Goal: Information Seeking & Learning: Stay updated

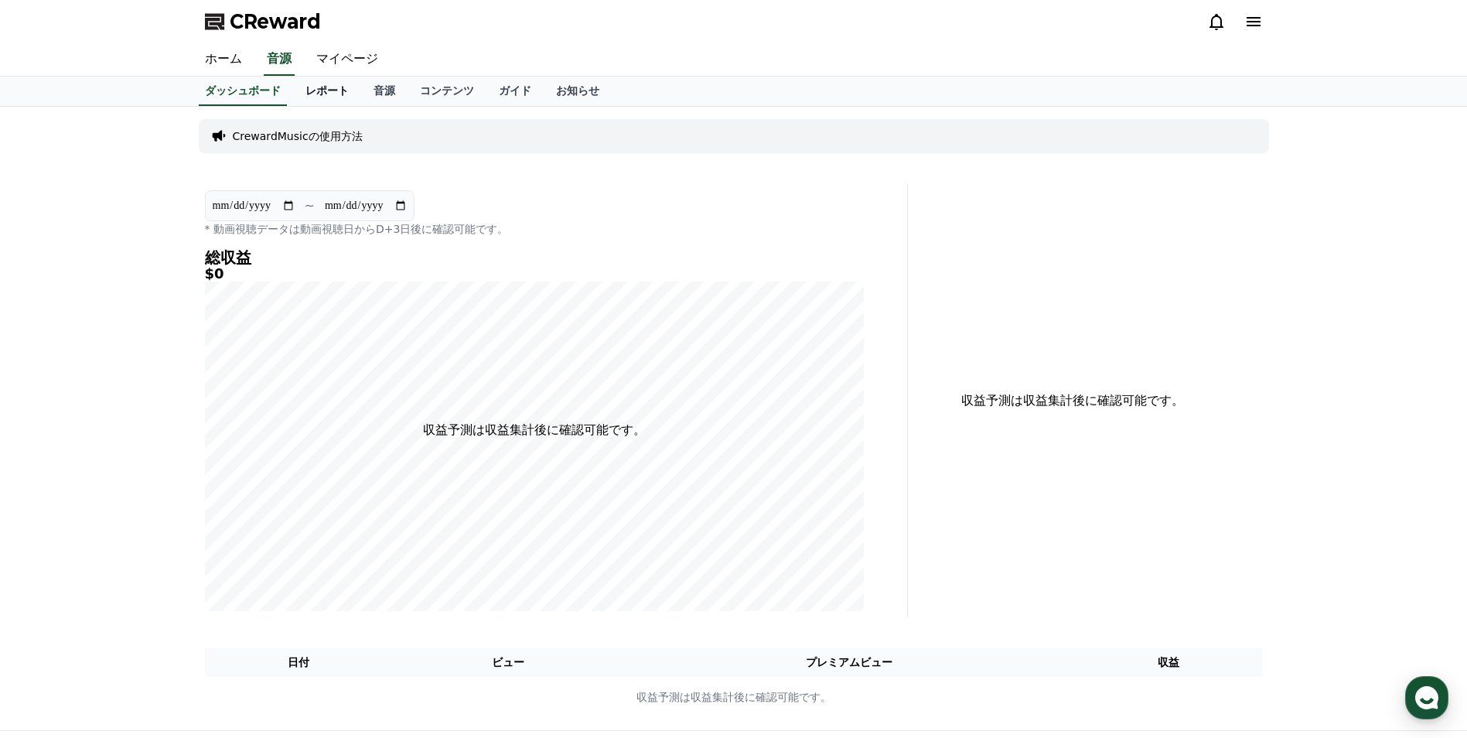
click at [302, 96] on link "レポート" at bounding box center [327, 91] width 68 height 29
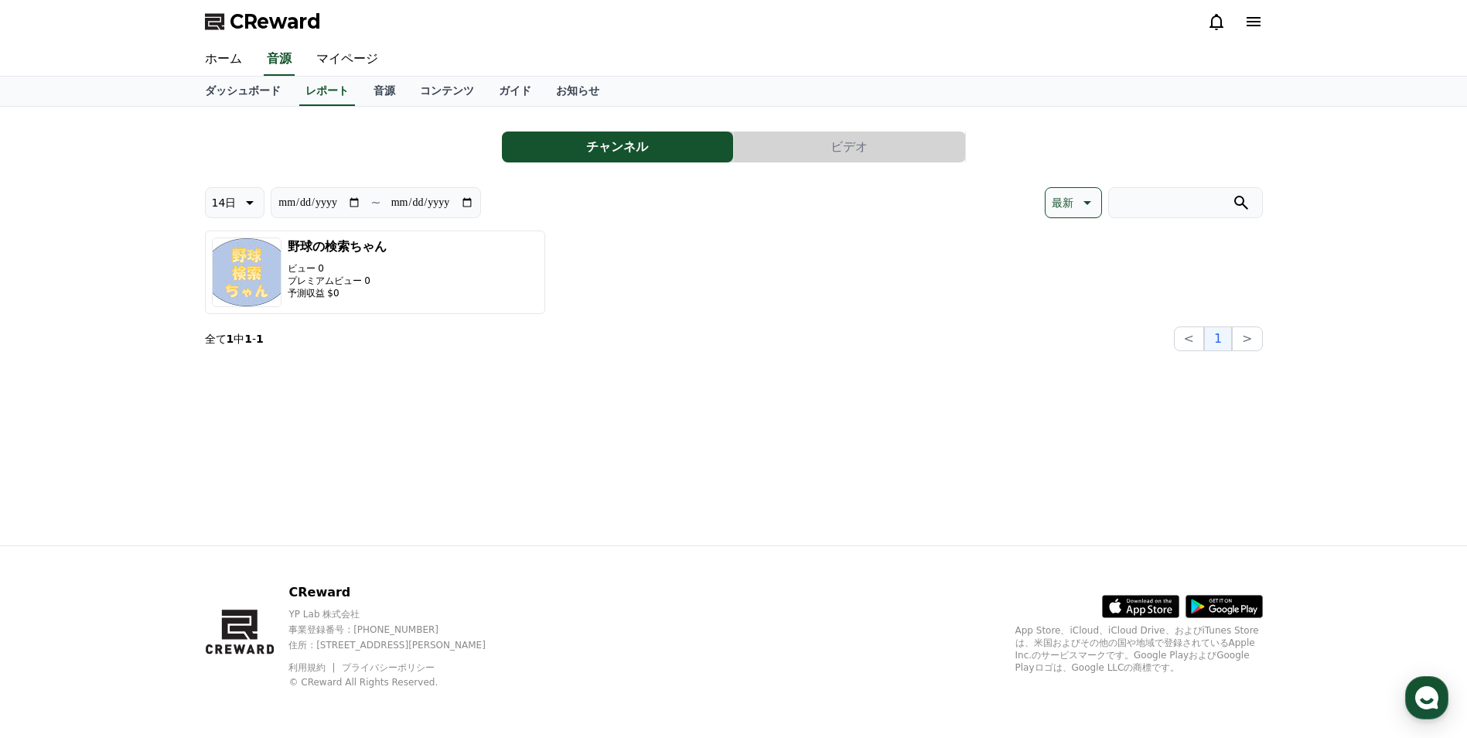
click at [822, 155] on button "ビデオ" at bounding box center [849, 146] width 231 height 31
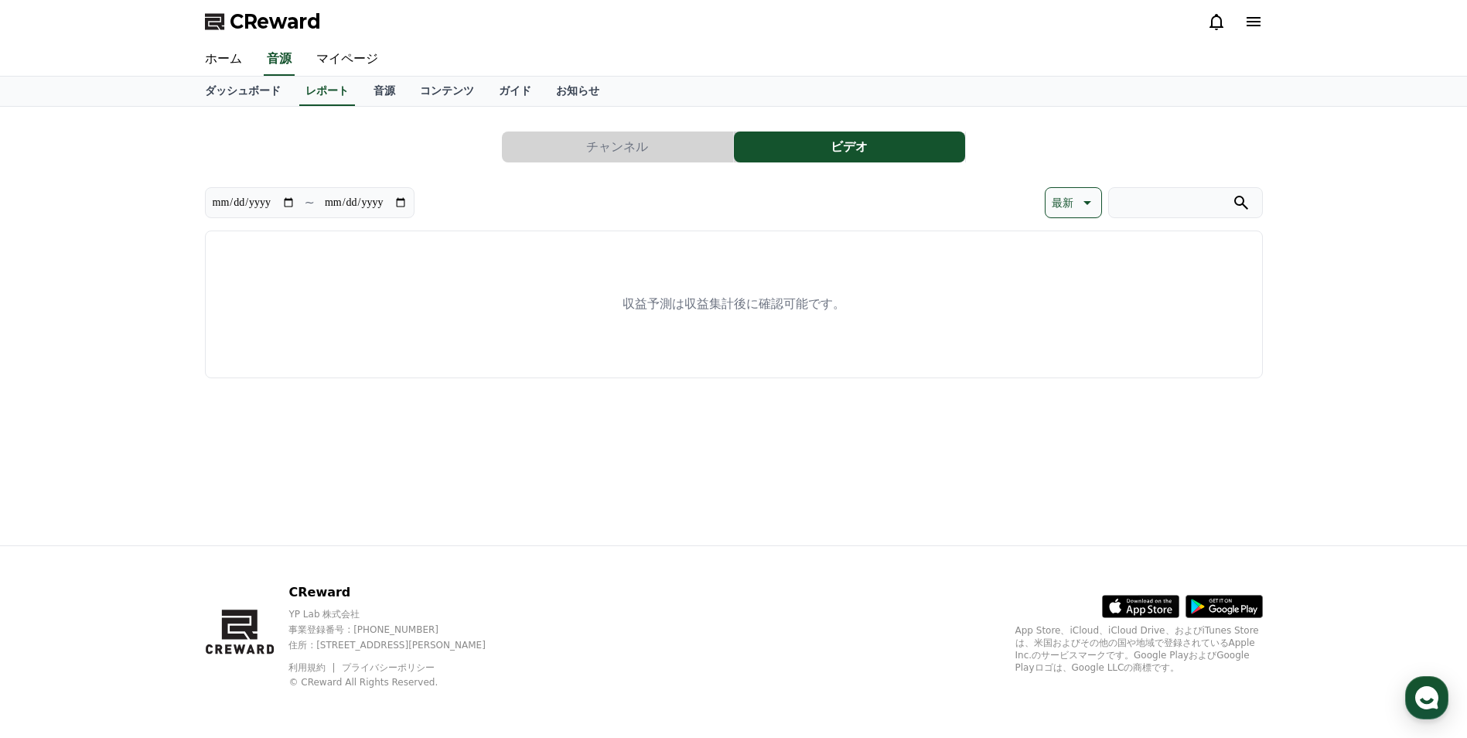
click at [672, 148] on button "チャンネル" at bounding box center [617, 146] width 231 height 31
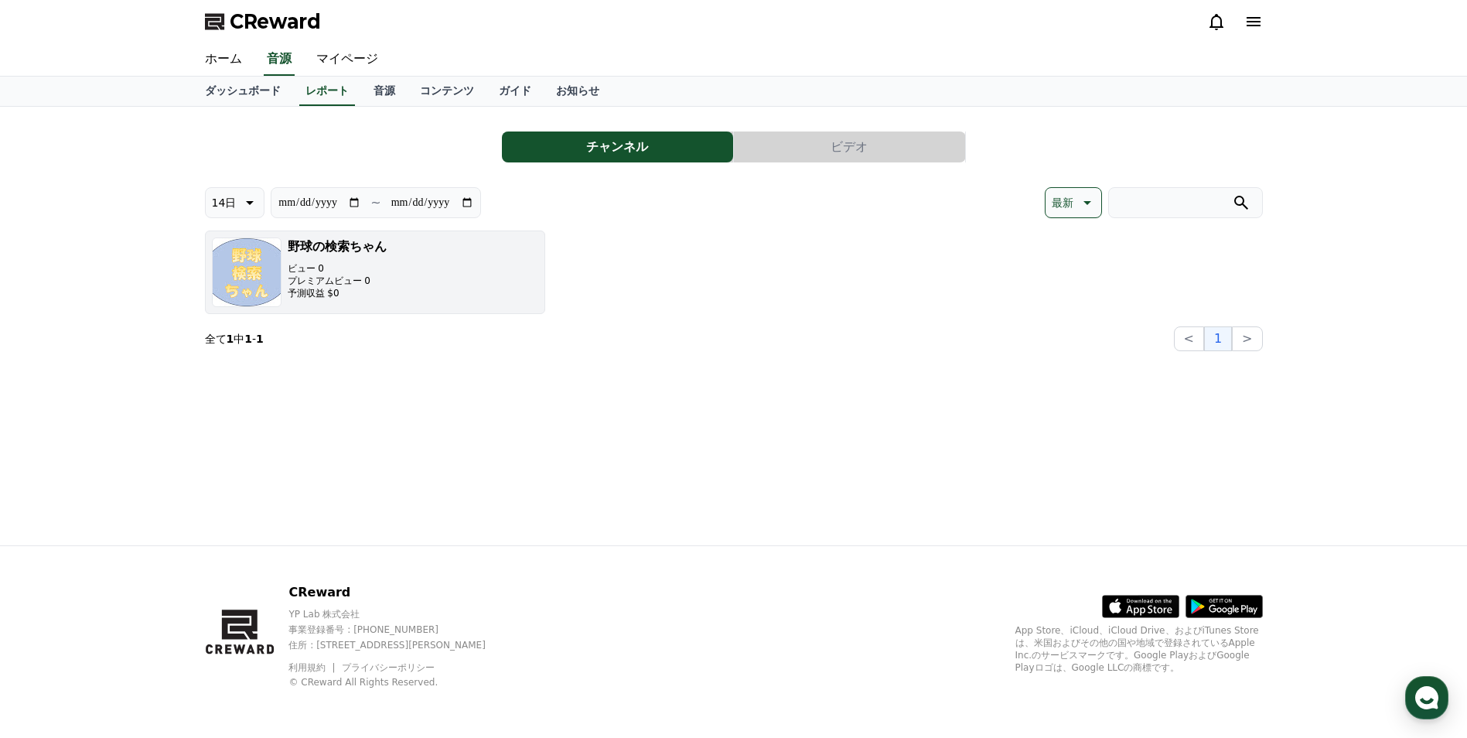
click at [390, 264] on button "野球の検索ちゃん ビュー 0 プレミアムビュー 0 予測収益 $0" at bounding box center [375, 271] width 340 height 83
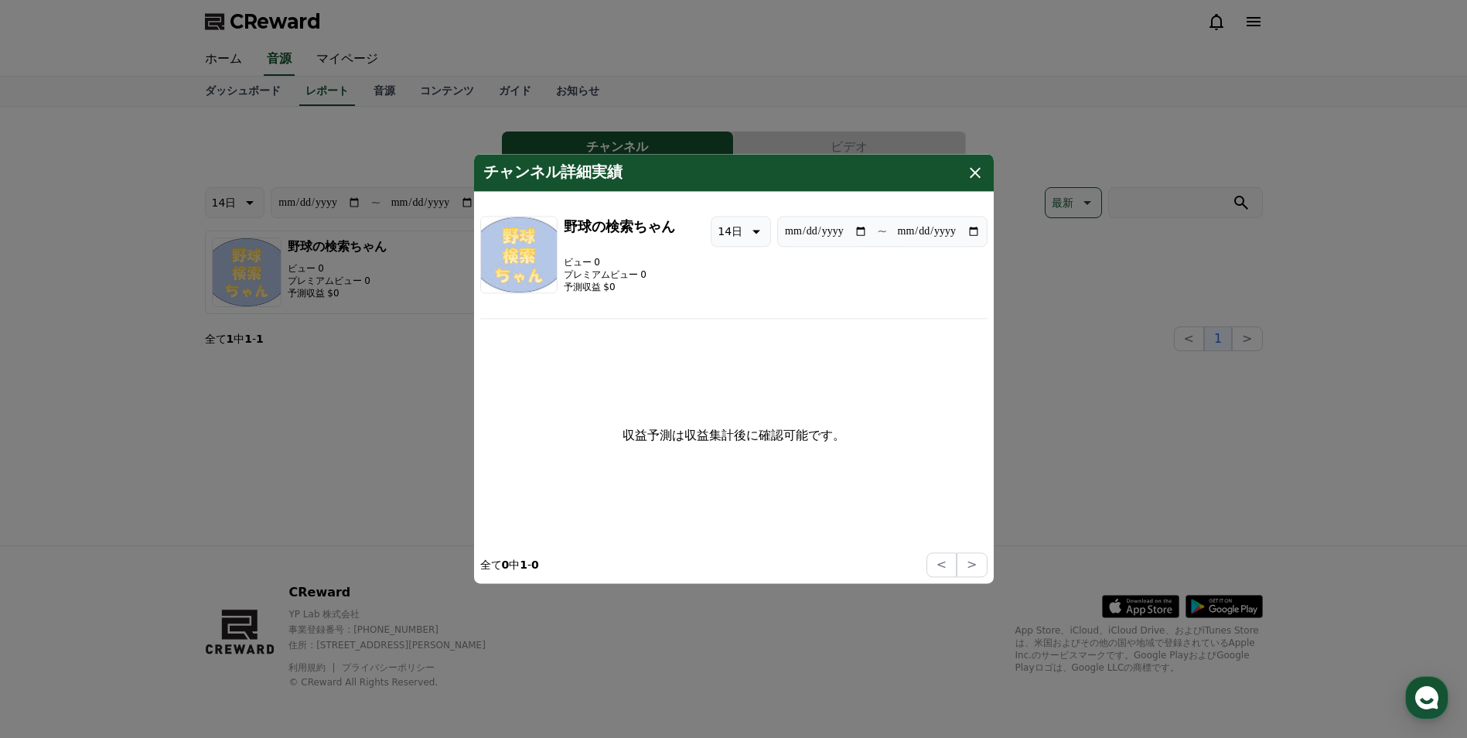
click at [972, 179] on icon "modal" at bounding box center [975, 172] width 19 height 19
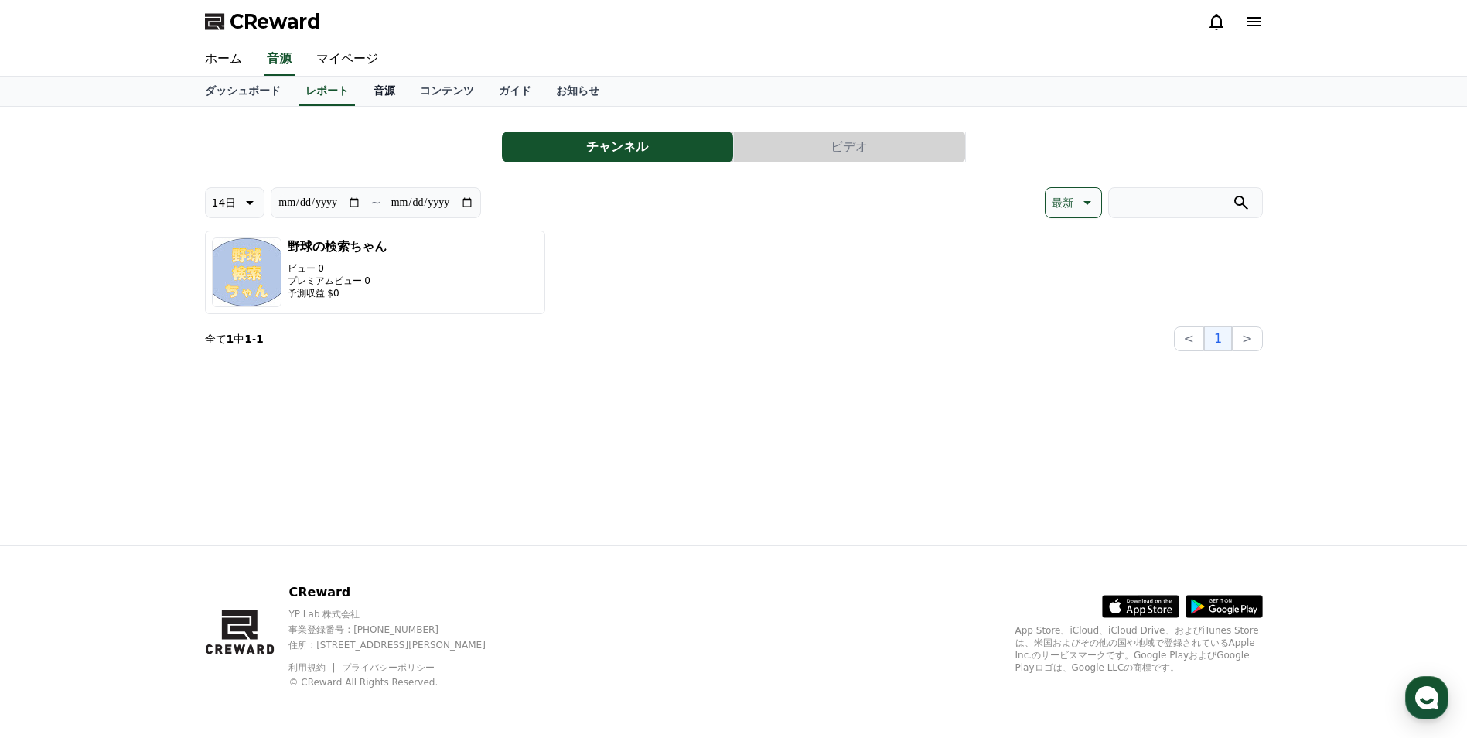
click at [361, 88] on link "音源" at bounding box center [384, 91] width 46 height 29
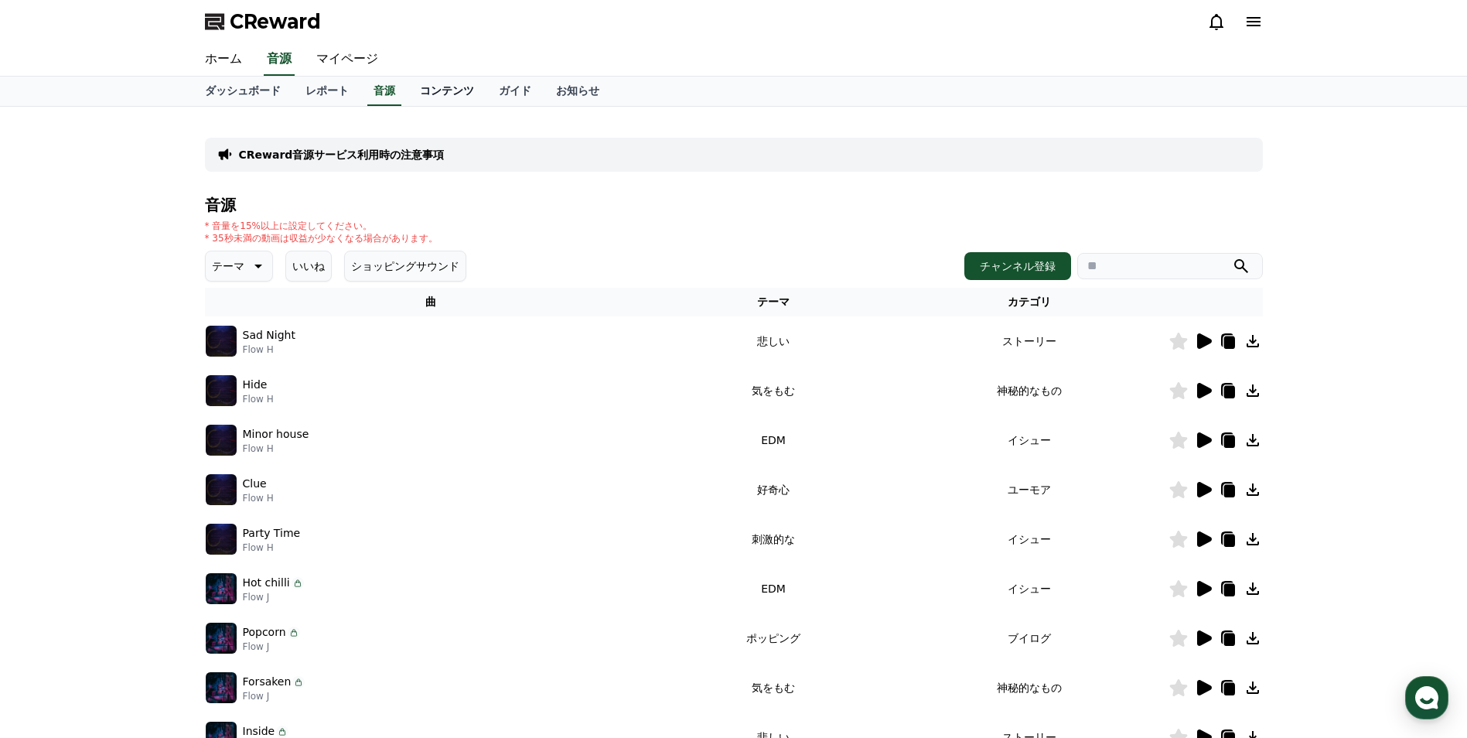
click at [407, 93] on link "コンテンツ" at bounding box center [446, 91] width 79 height 29
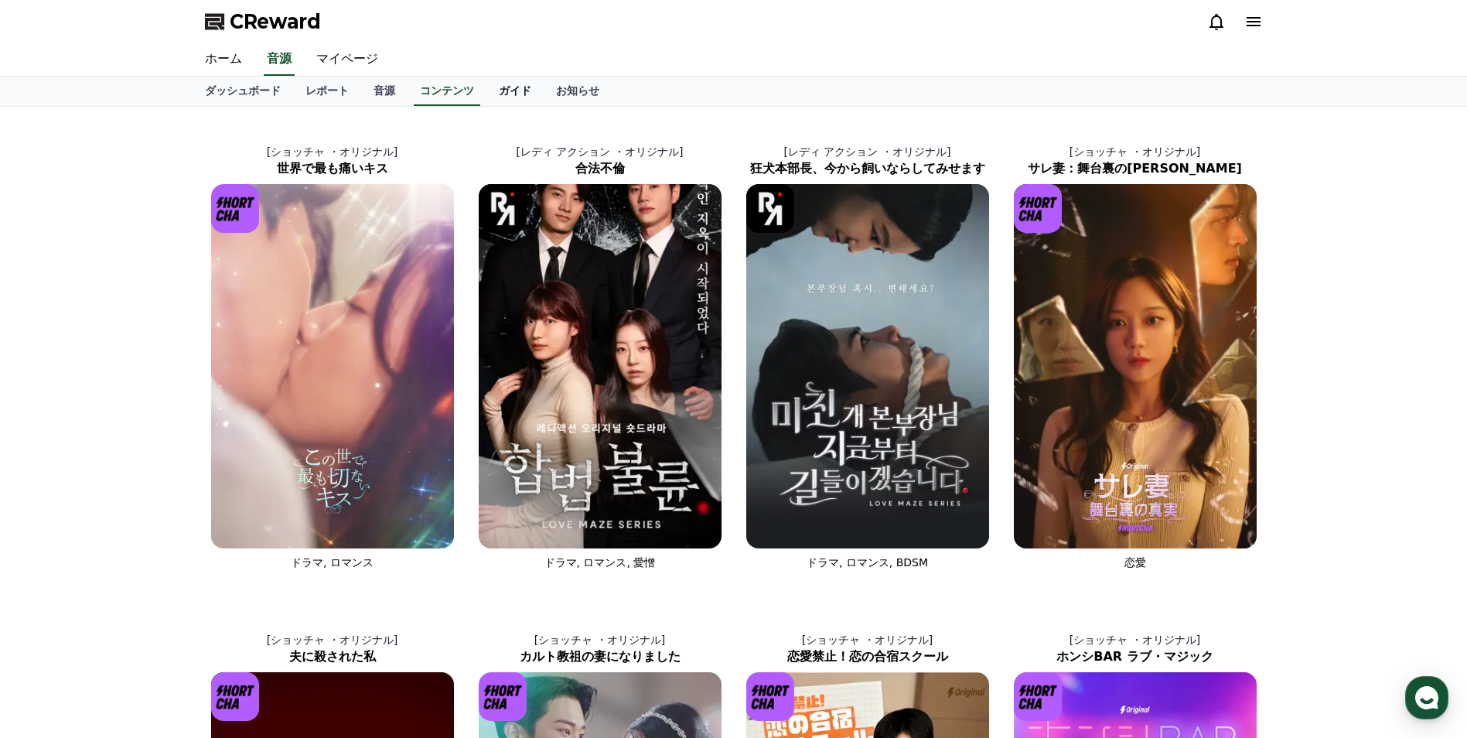
click at [486, 94] on link "ガイド" at bounding box center [514, 91] width 57 height 29
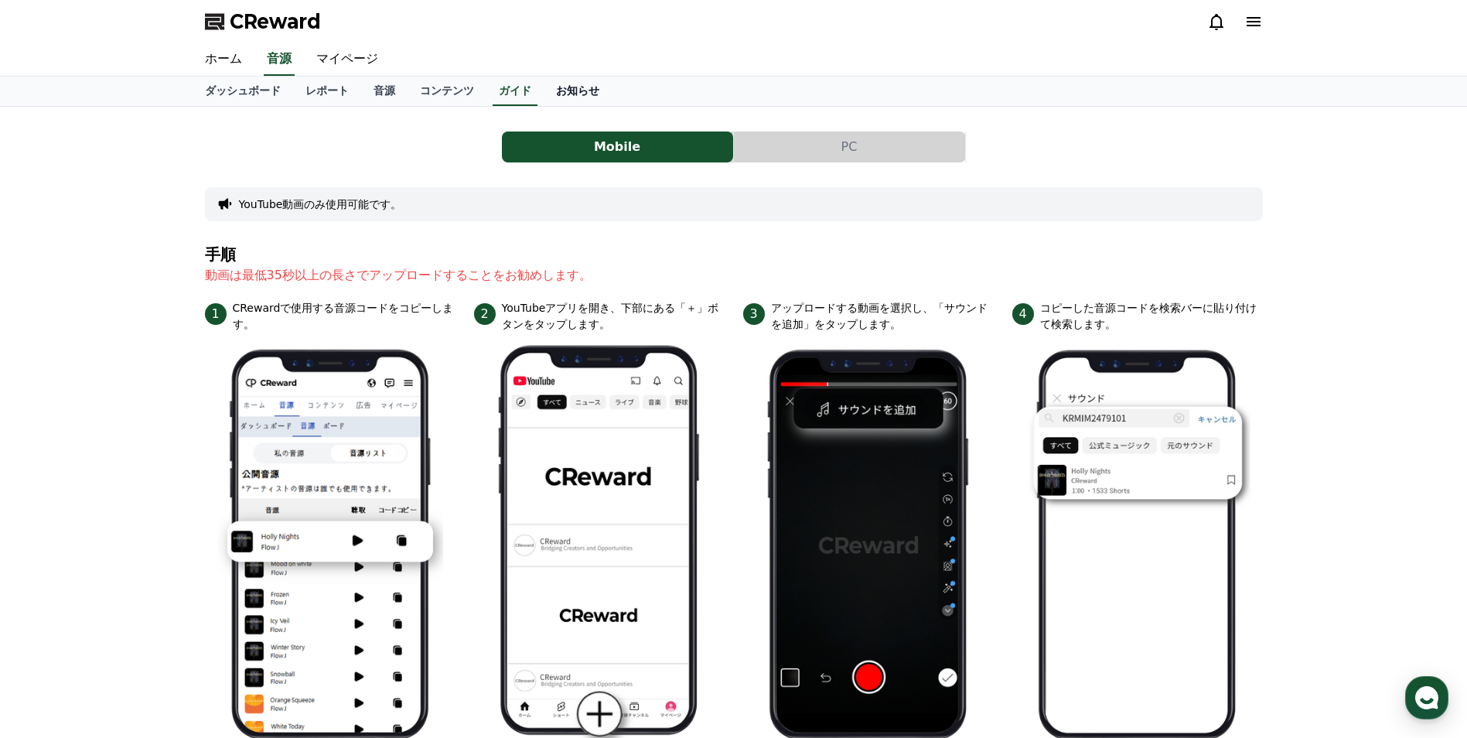
click at [543, 95] on link "お知らせ" at bounding box center [577, 91] width 68 height 29
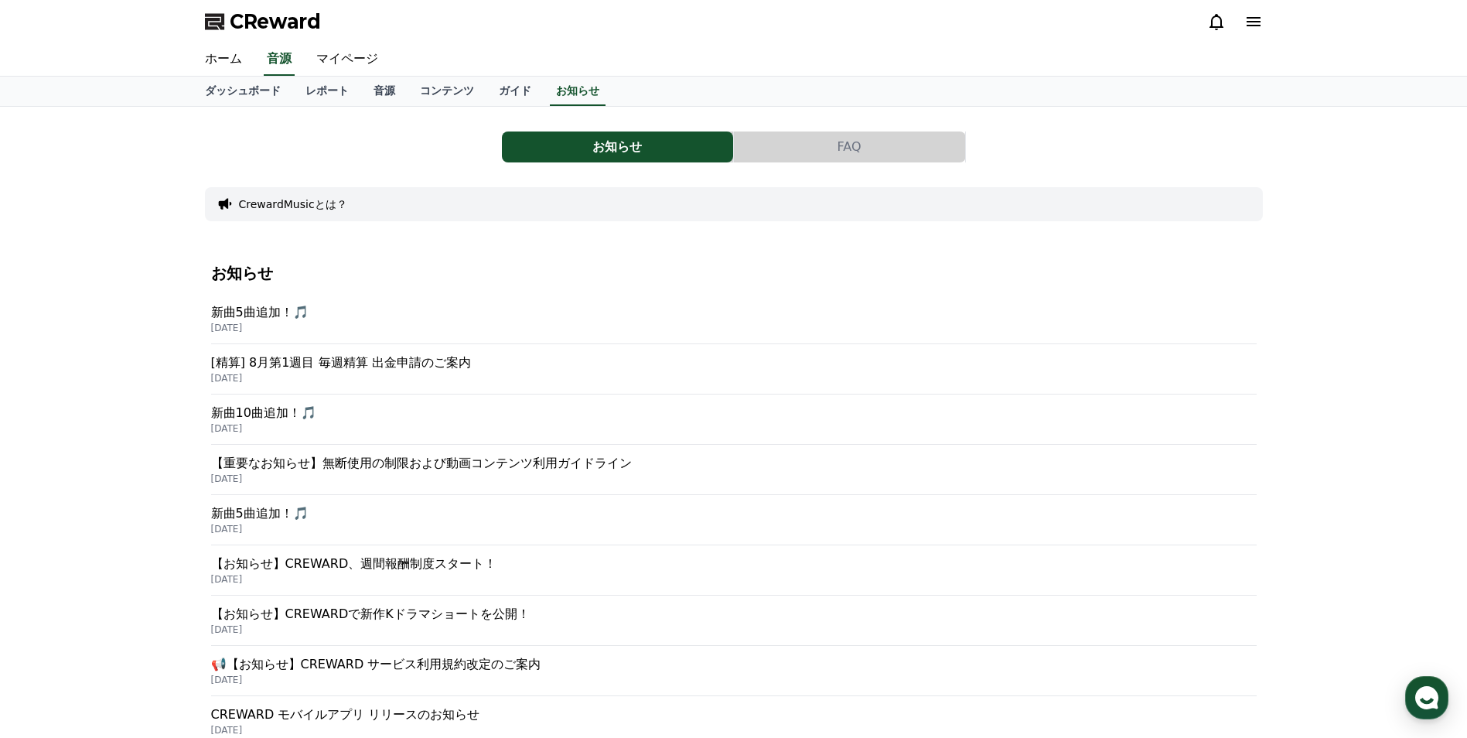
click at [291, 315] on p "新曲5曲追加！🎵" at bounding box center [733, 312] width 1045 height 19
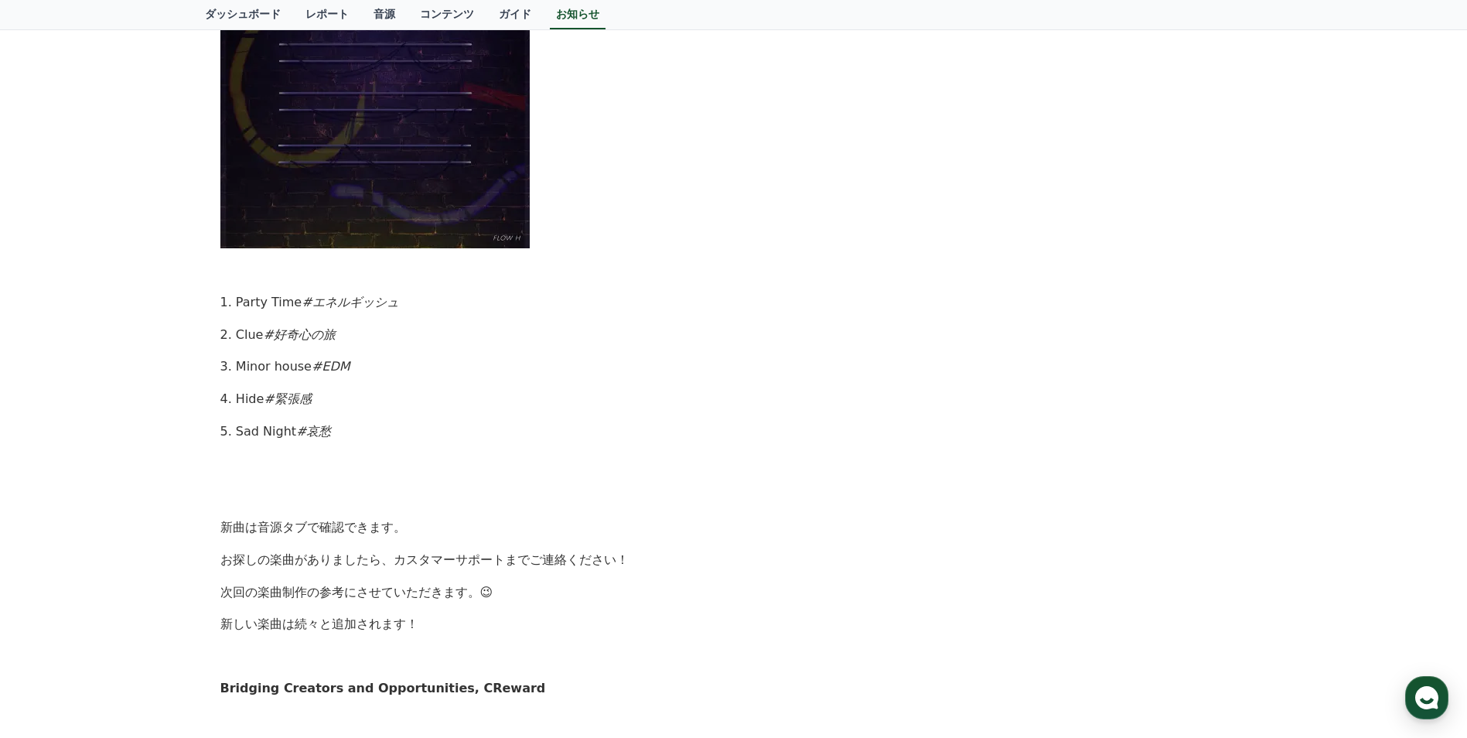
scroll to position [618, 0]
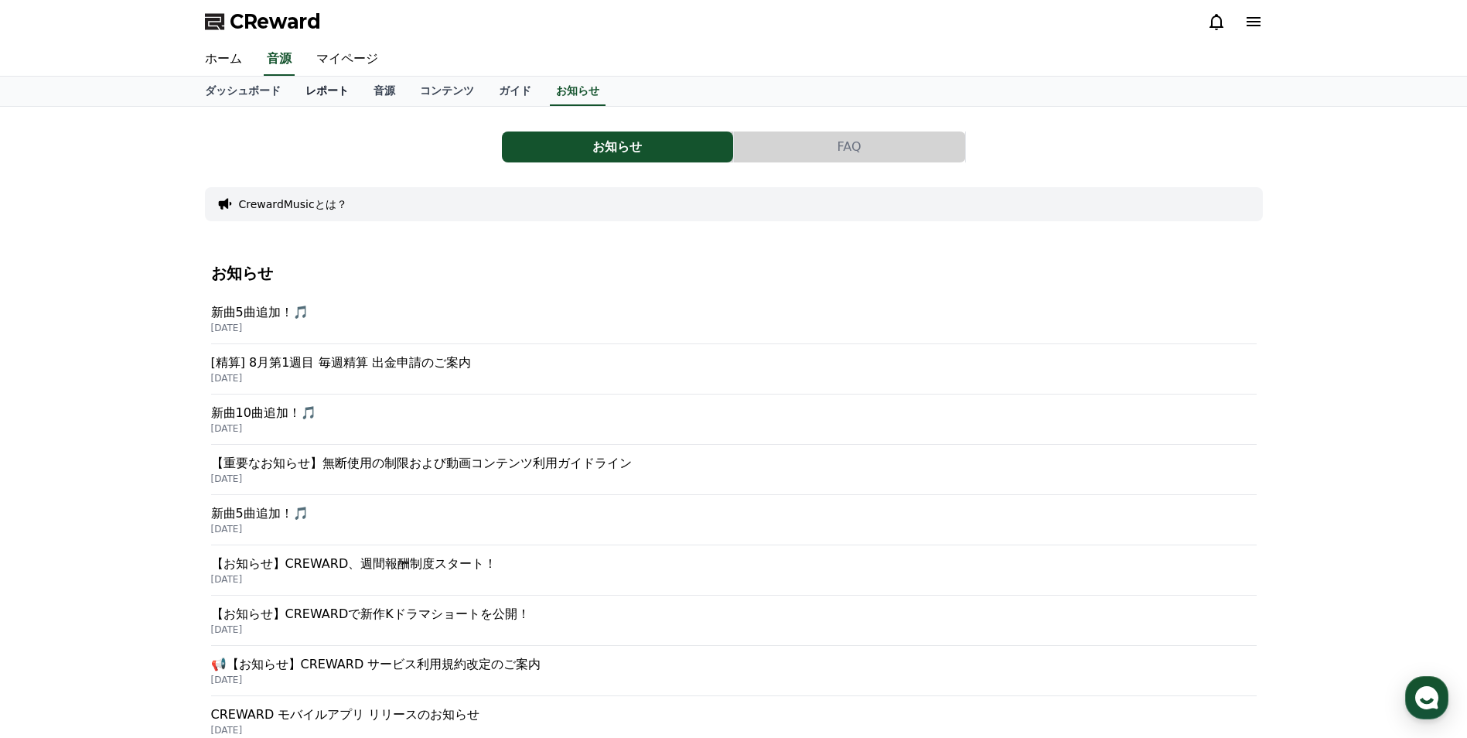
click at [304, 90] on link "レポート" at bounding box center [327, 91] width 68 height 29
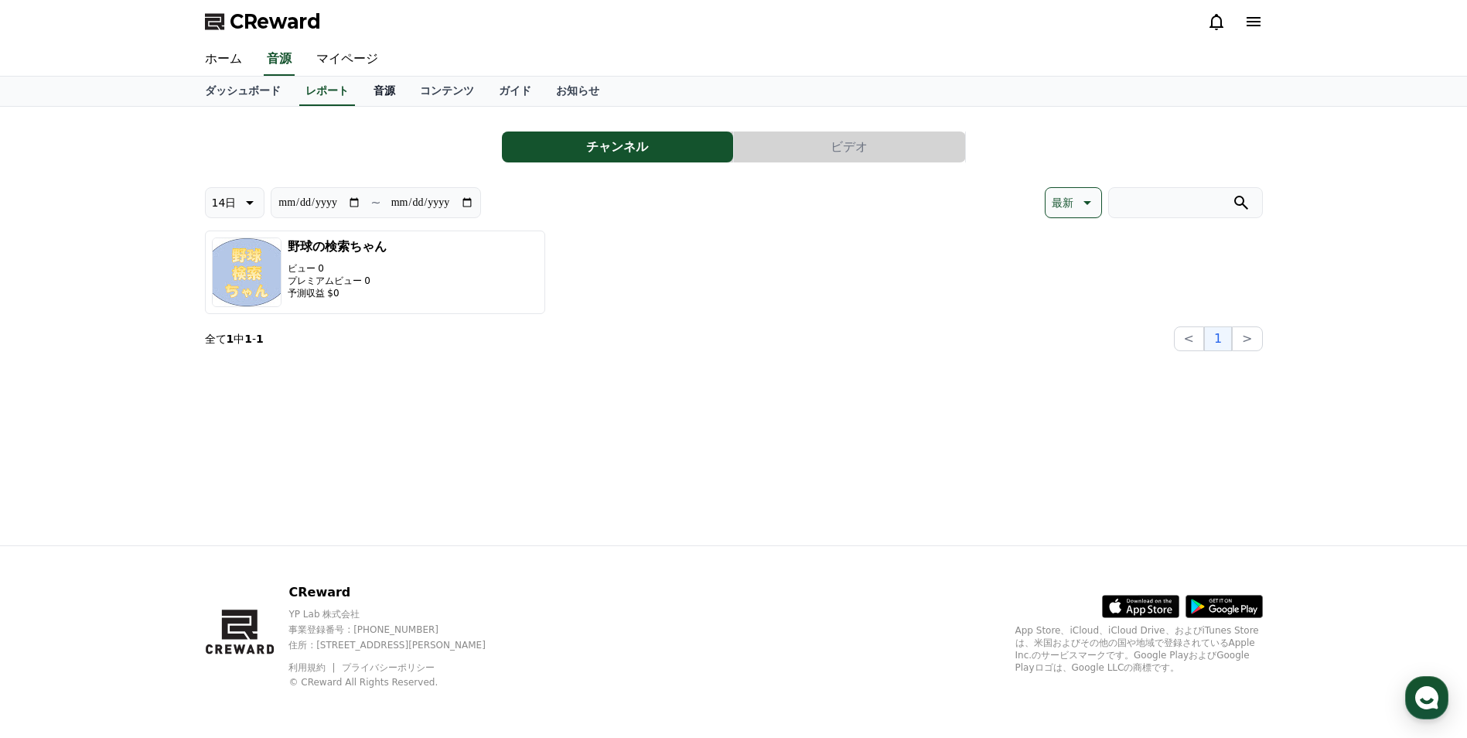
click at [361, 94] on link "音源" at bounding box center [384, 91] width 46 height 29
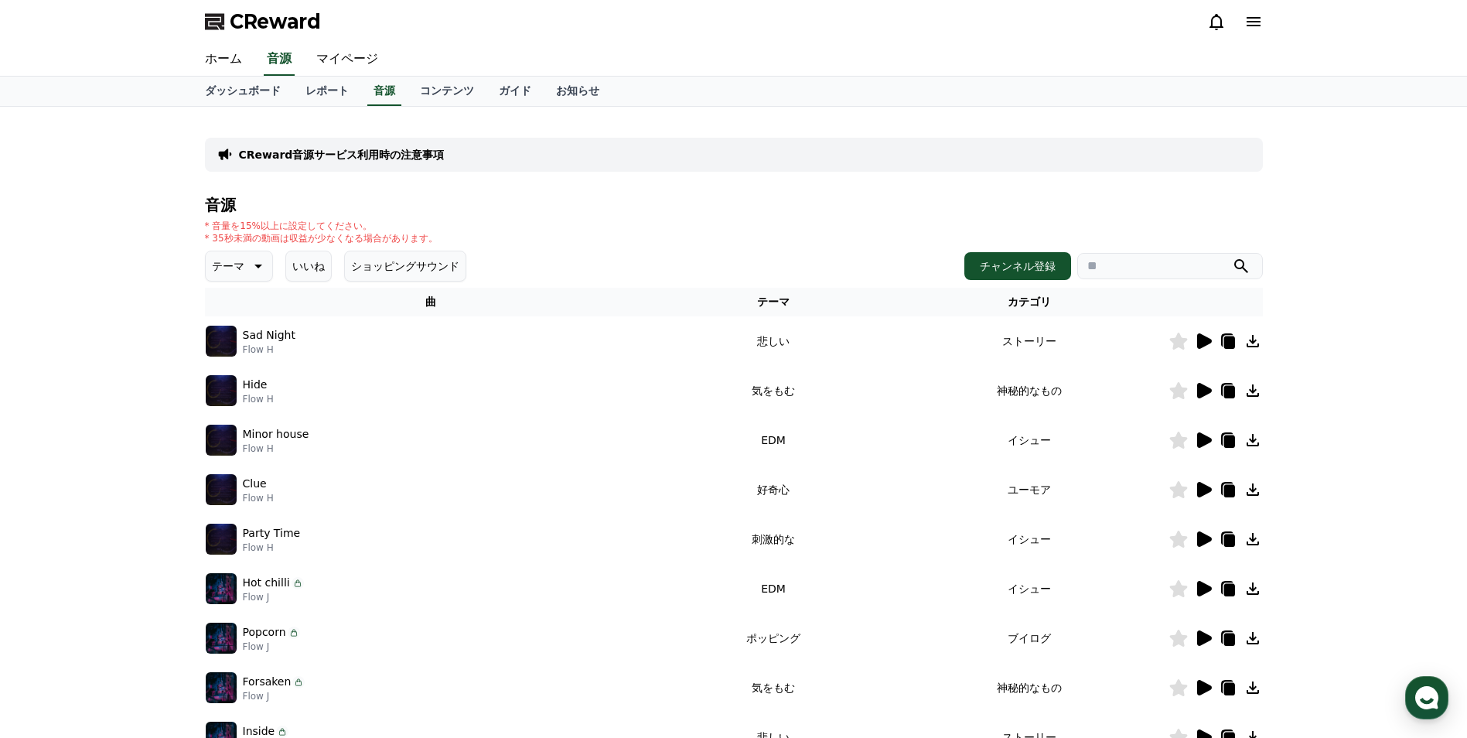
click at [305, 19] on span "CReward" at bounding box center [275, 21] width 91 height 25
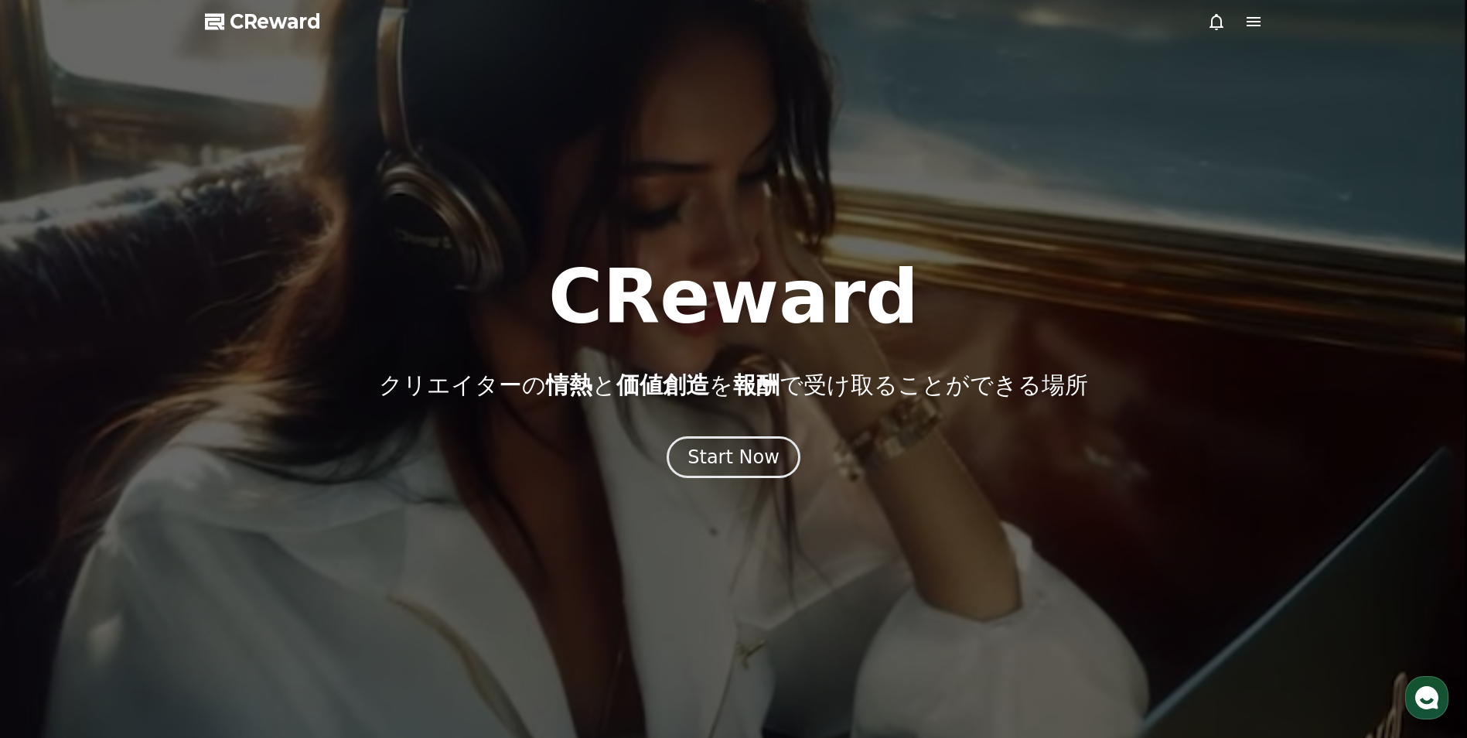
click at [1262, 16] on div at bounding box center [733, 369] width 1467 height 738
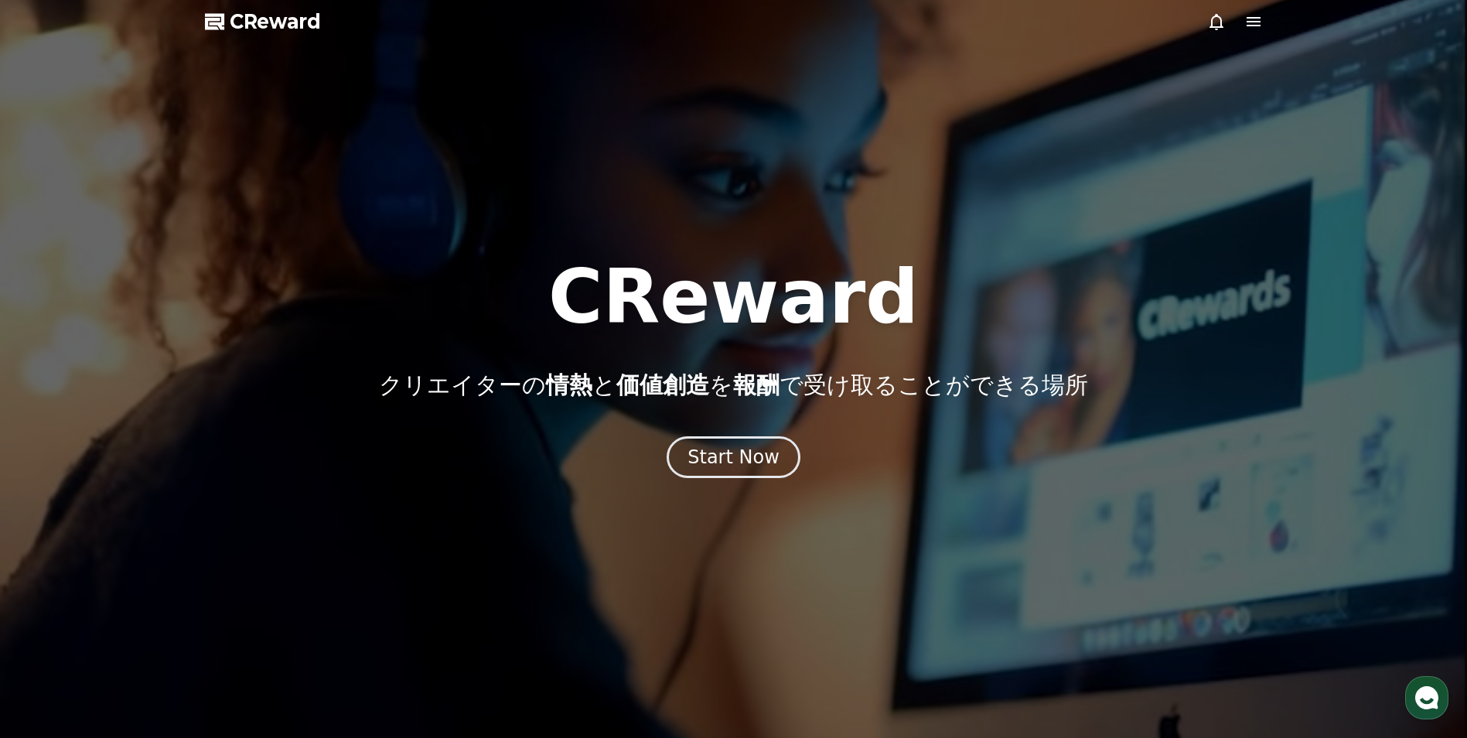
click at [1255, 21] on icon at bounding box center [1253, 21] width 14 height 9
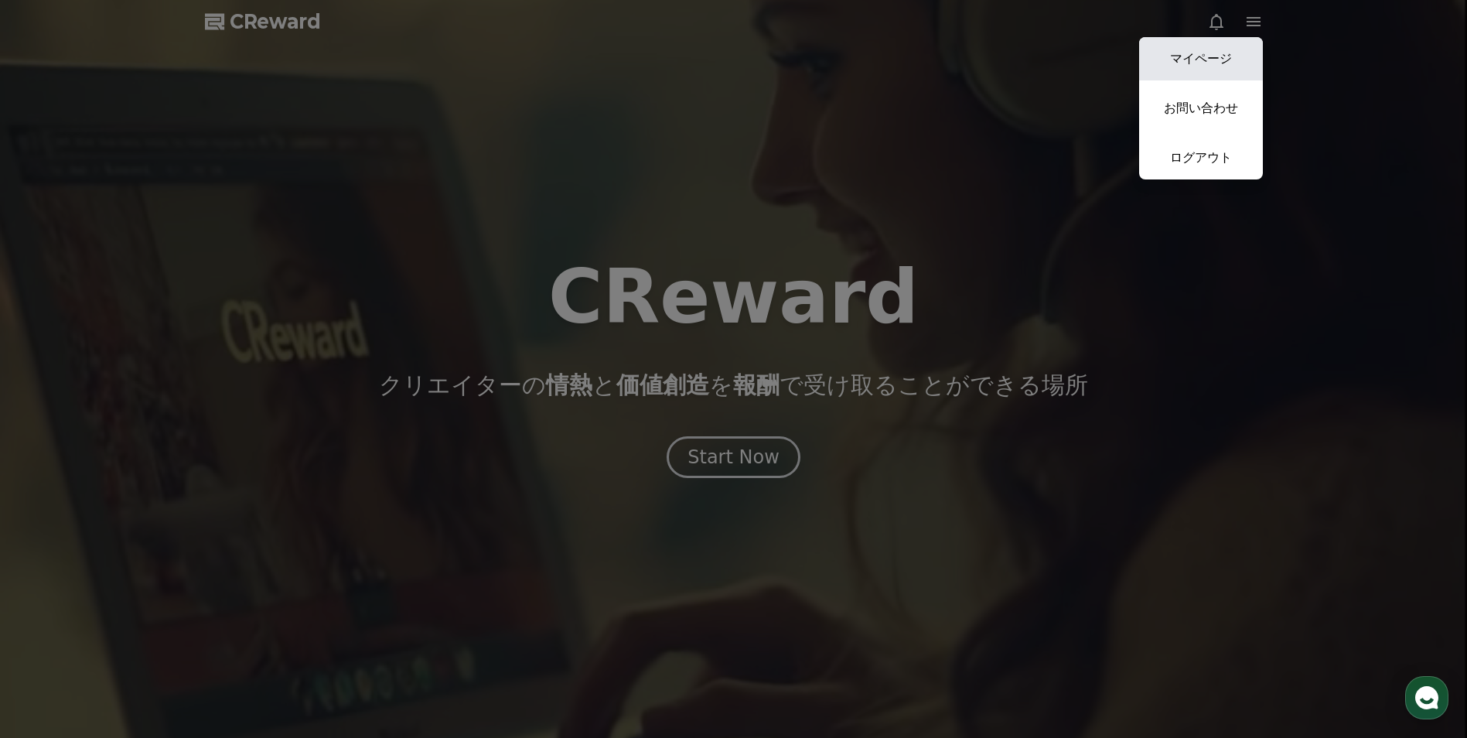
click at [1236, 43] on link "マイページ" at bounding box center [1201, 58] width 124 height 43
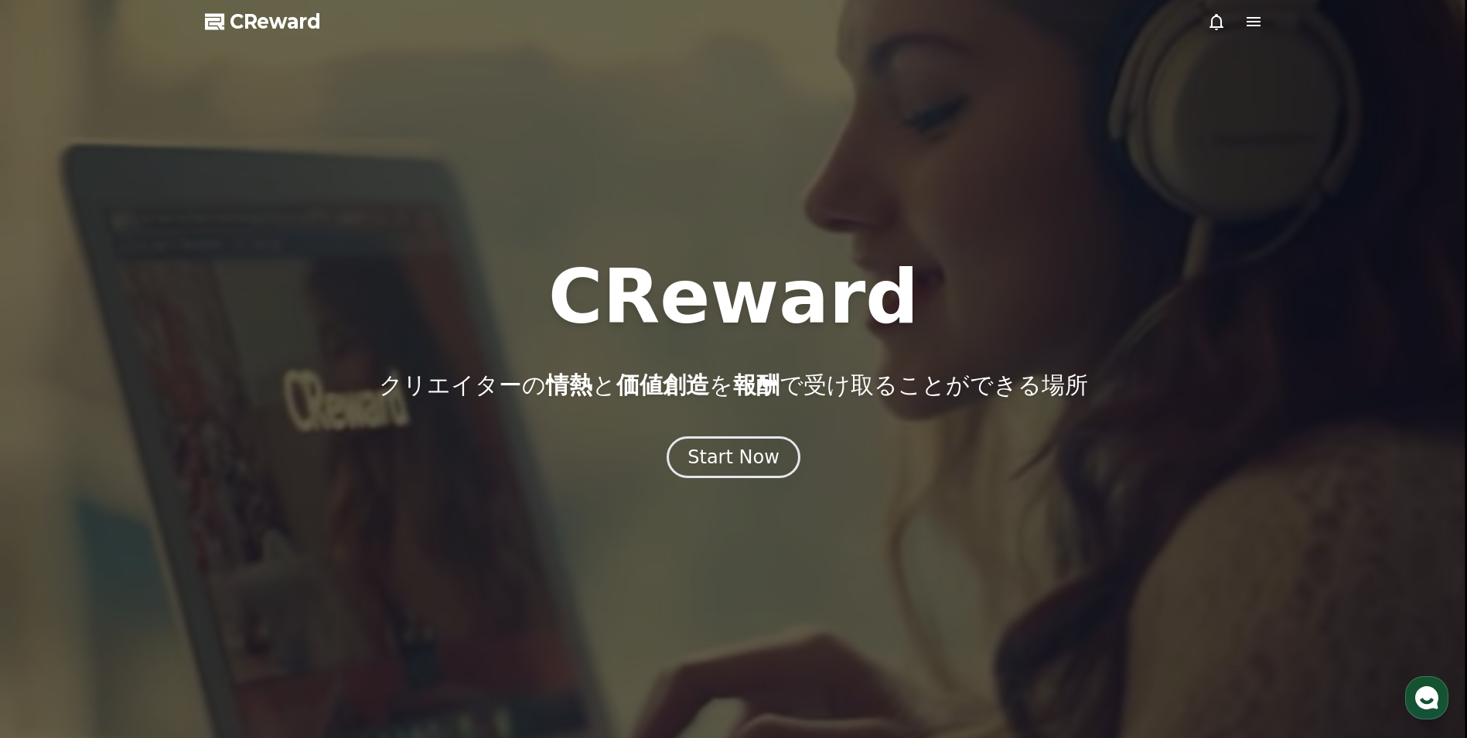
click at [1223, 26] on icon at bounding box center [1216, 21] width 19 height 19
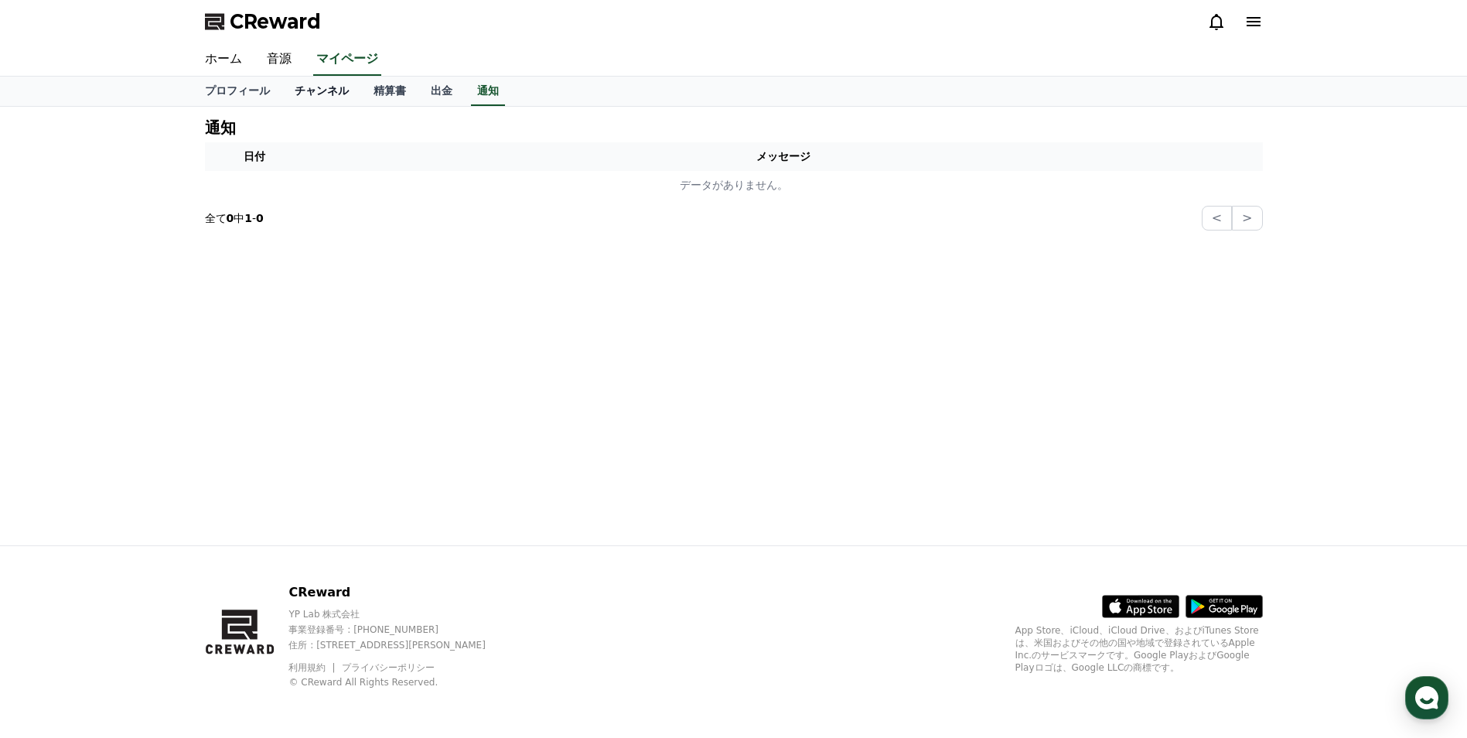
click at [291, 93] on link "チャンネル" at bounding box center [321, 91] width 79 height 29
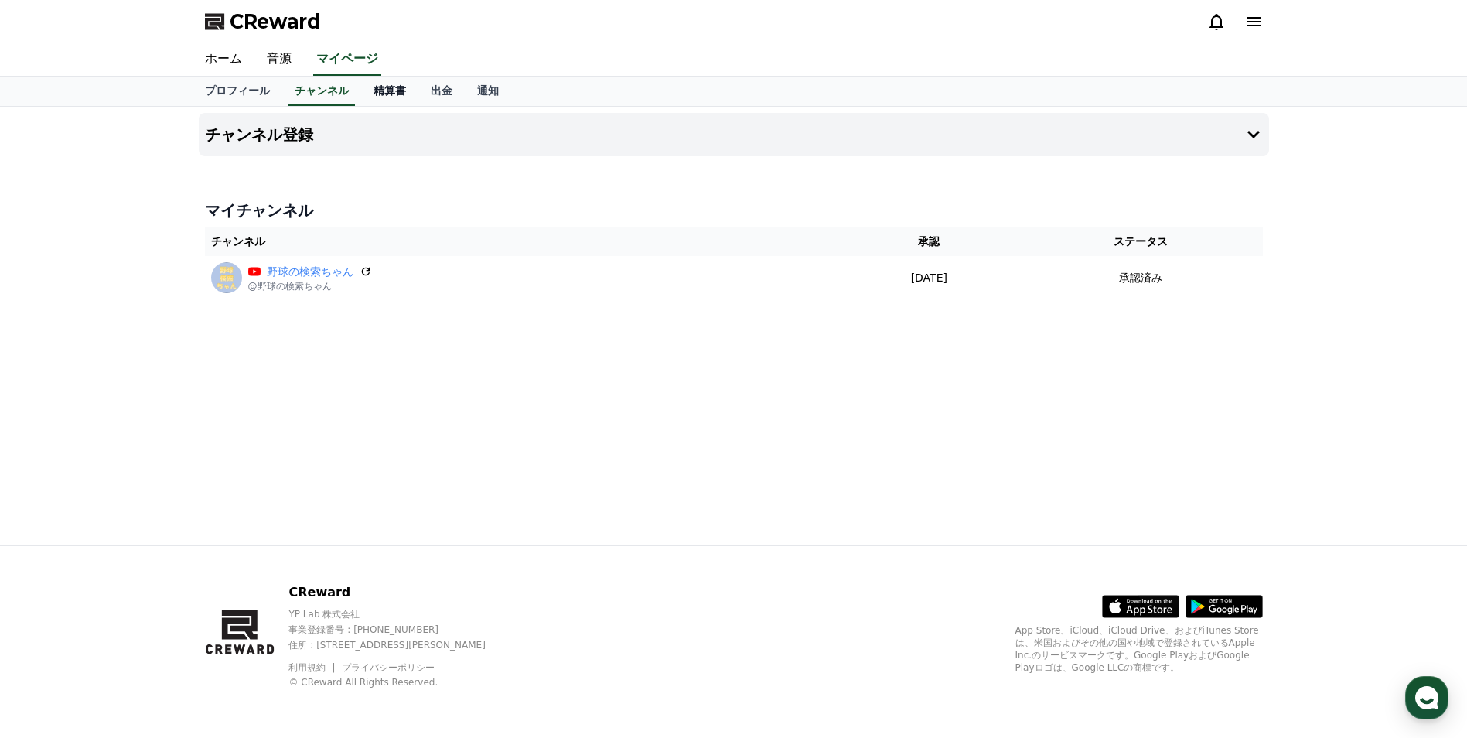
click at [361, 93] on link "精算書" at bounding box center [389, 91] width 57 height 29
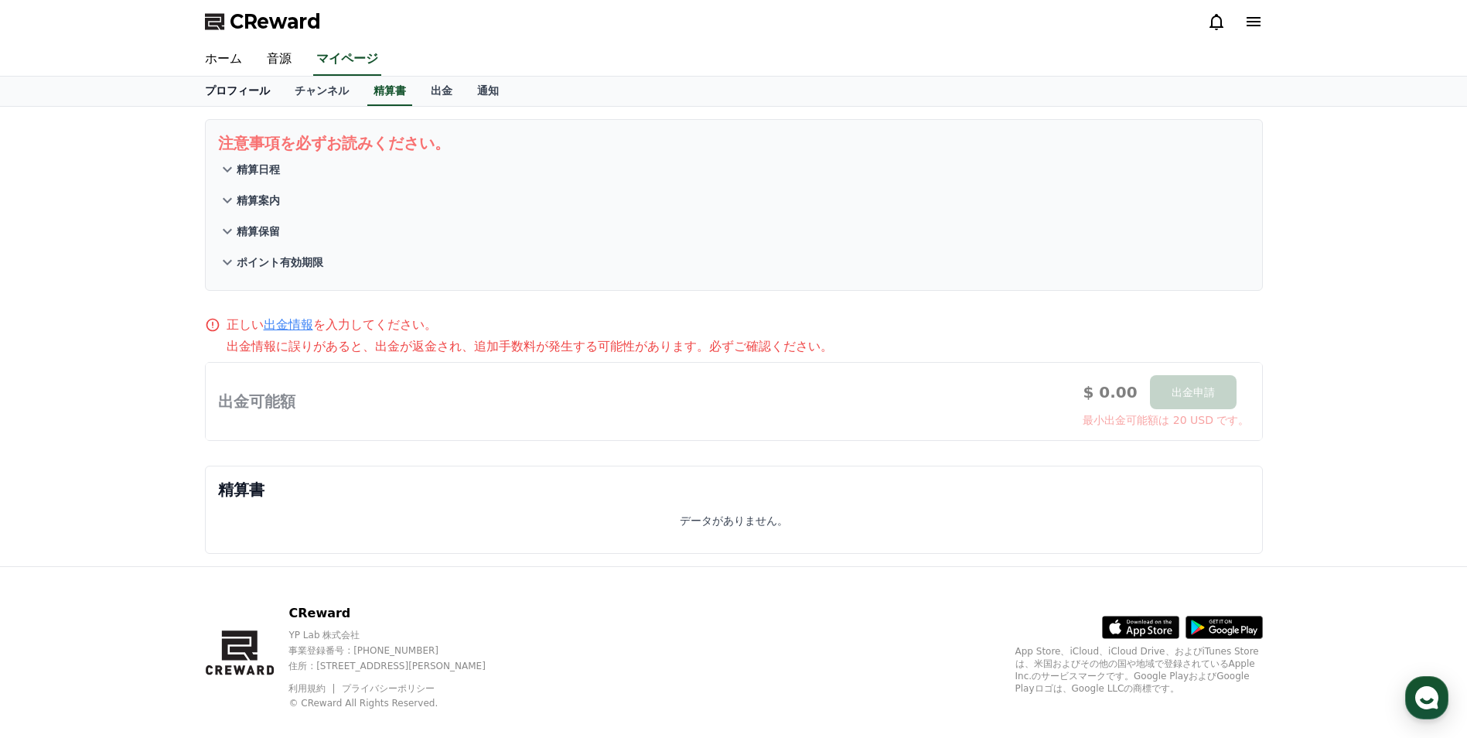
click at [221, 100] on link "プロフィール" at bounding box center [237, 91] width 90 height 29
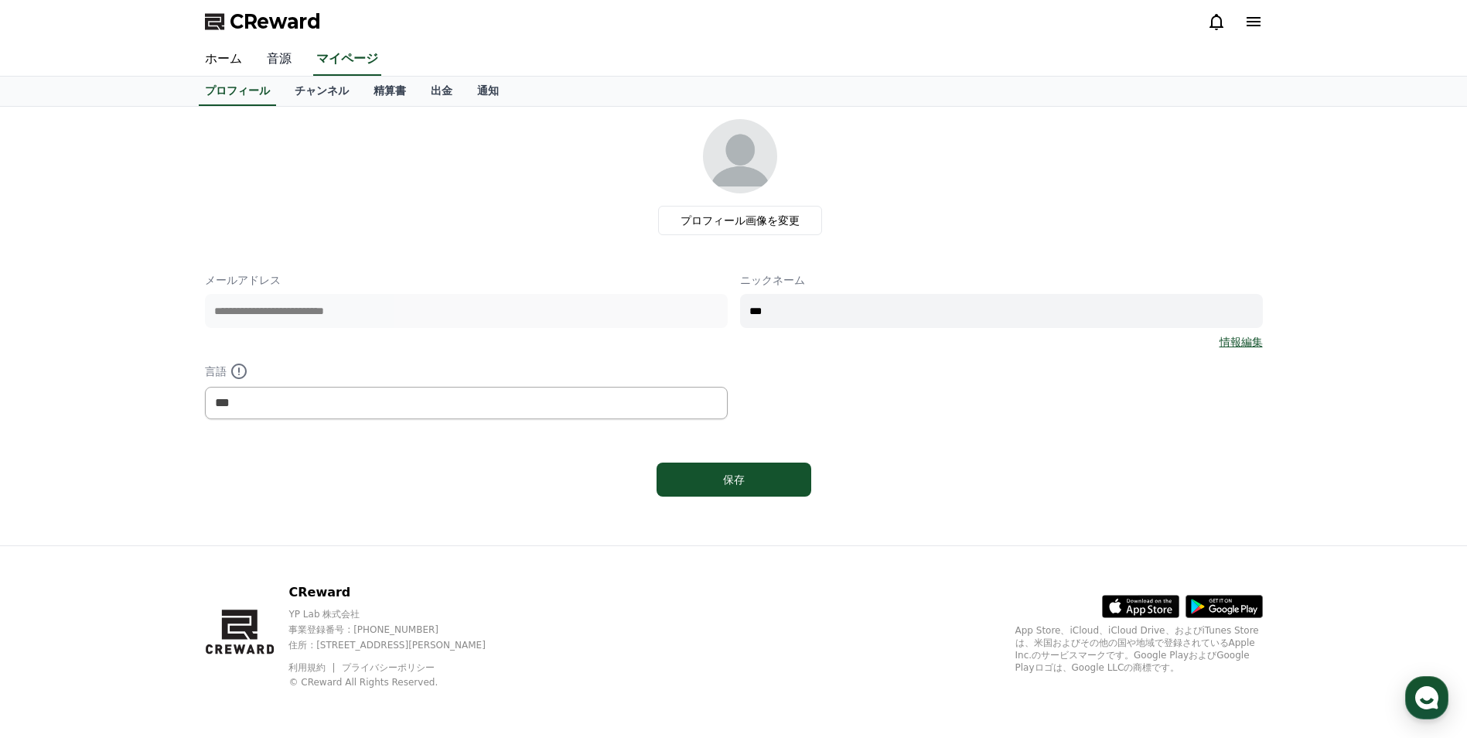
click at [274, 65] on link "音源" at bounding box center [278, 59] width 49 height 32
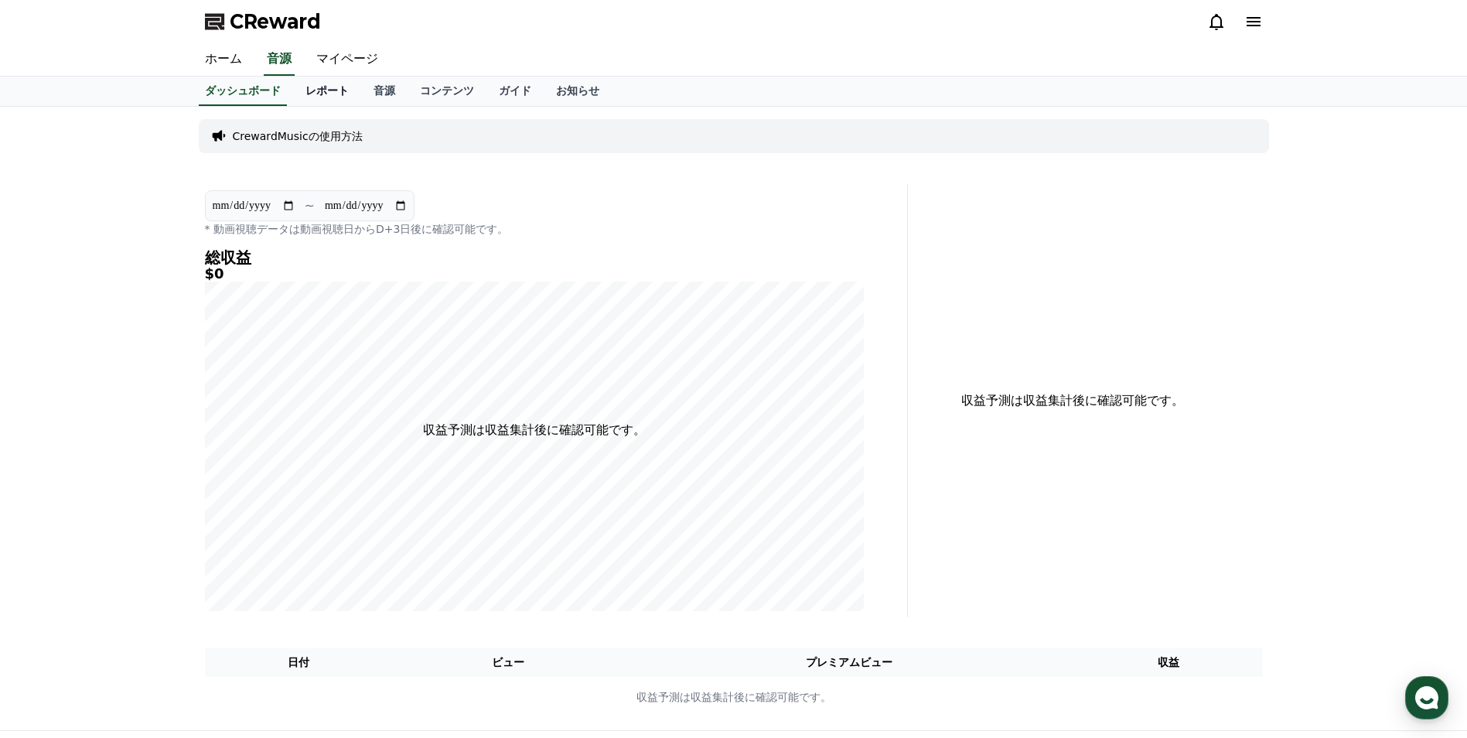
click at [299, 81] on link "レポート" at bounding box center [327, 91] width 68 height 29
